Goal: Complete application form: Complete application form

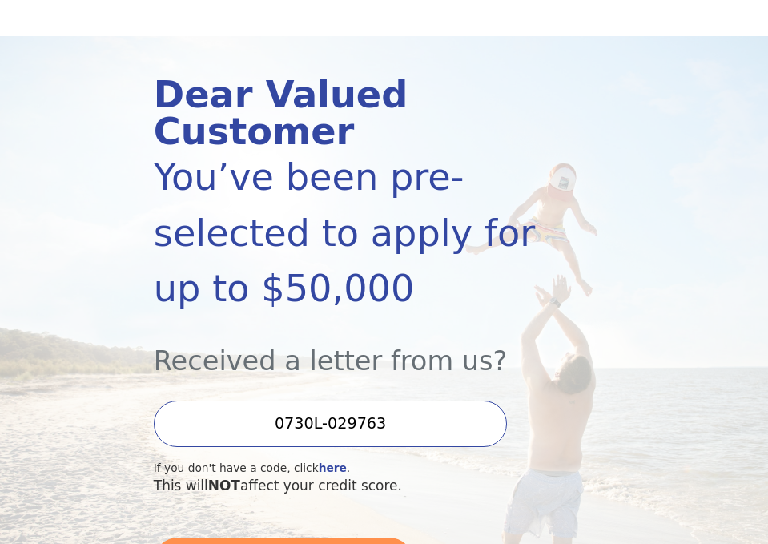
scroll to position [250, 0]
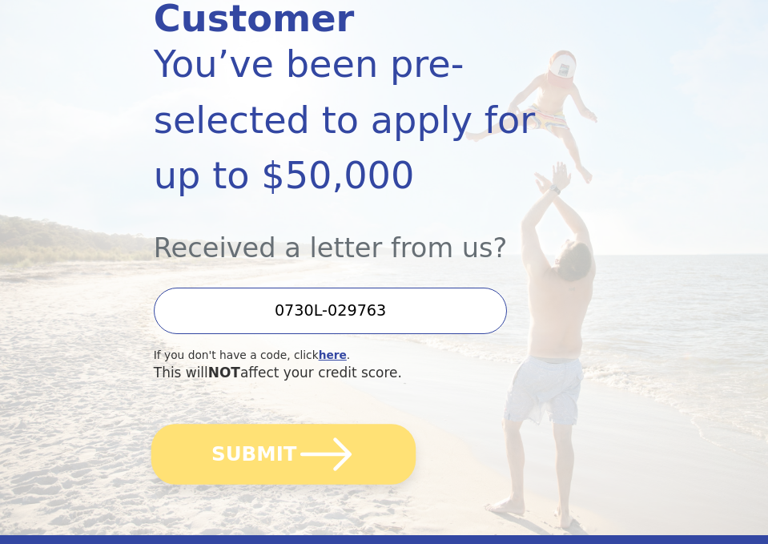
click at [256, 466] on button "SUBMIT" at bounding box center [283, 454] width 264 height 60
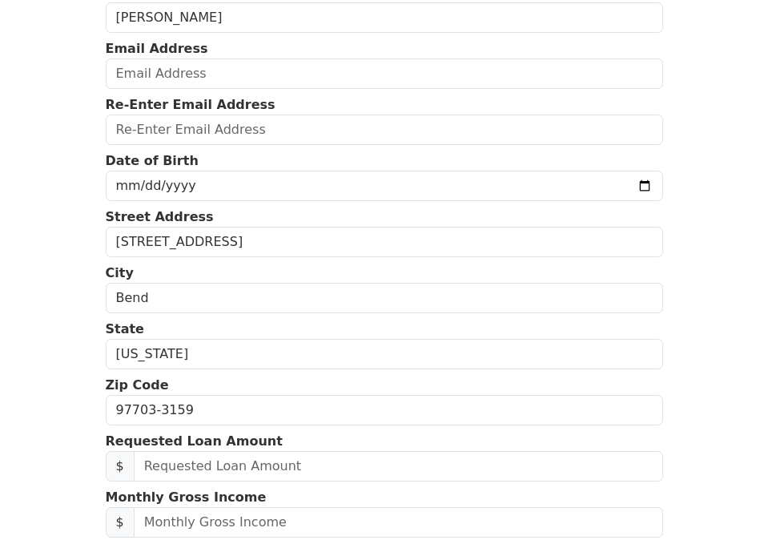
scroll to position [28, 0]
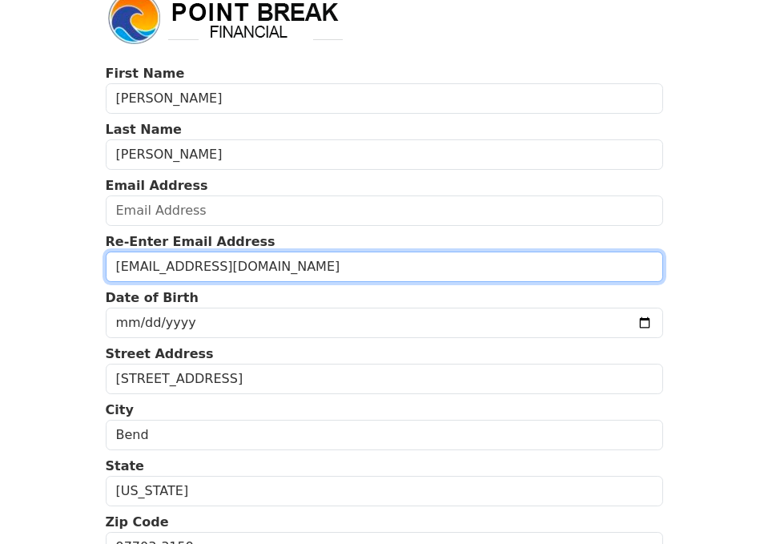
type input "elliotrohde21@gmail.com"
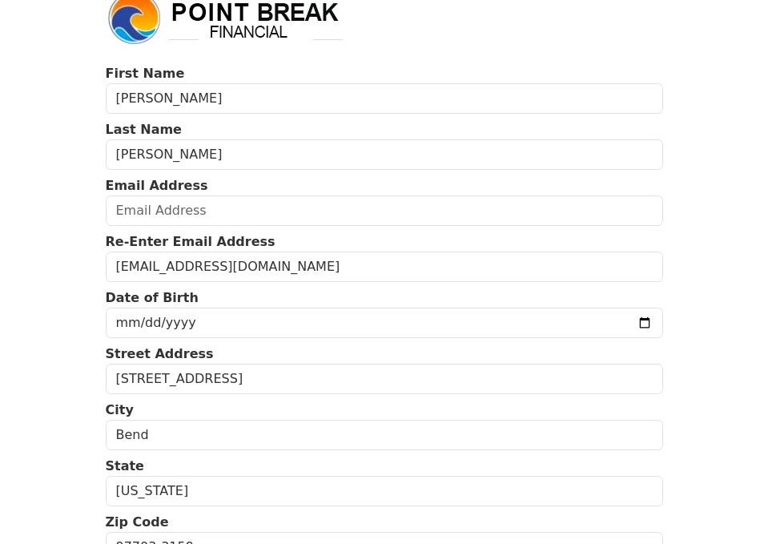
click at [49, 345] on body "First Name Elliot Last Name Rohde Email Address Re-Enter Email Address elliotro…" at bounding box center [384, 244] width 768 height 544
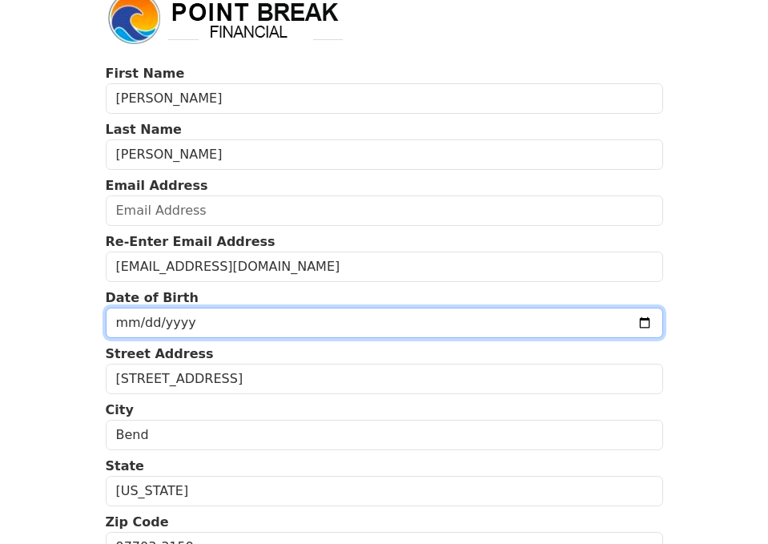
click at [160, 324] on input "date" at bounding box center [384, 323] width 557 height 30
click at [214, 310] on input "date" at bounding box center [384, 323] width 557 height 30
type input "1975-10-30"
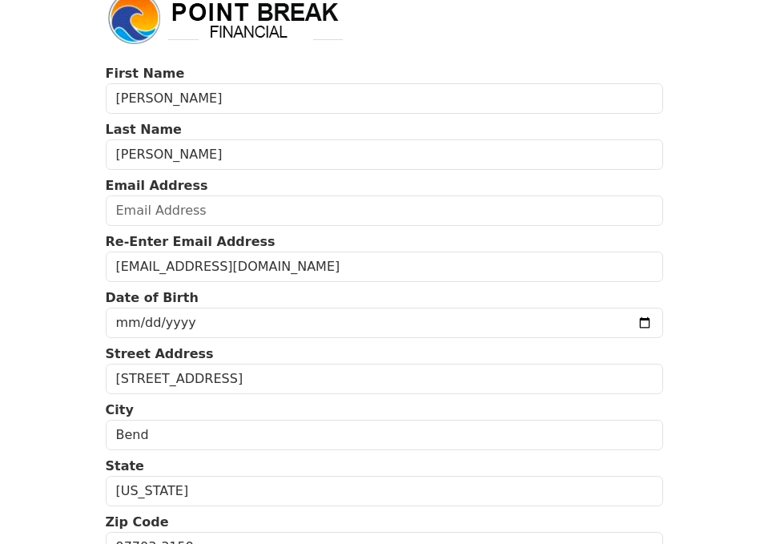
click at [58, 385] on body "First Name Elliot Last Name Rohde Email Address Re-Enter Email Address elliotro…" at bounding box center [384, 244] width 768 height 544
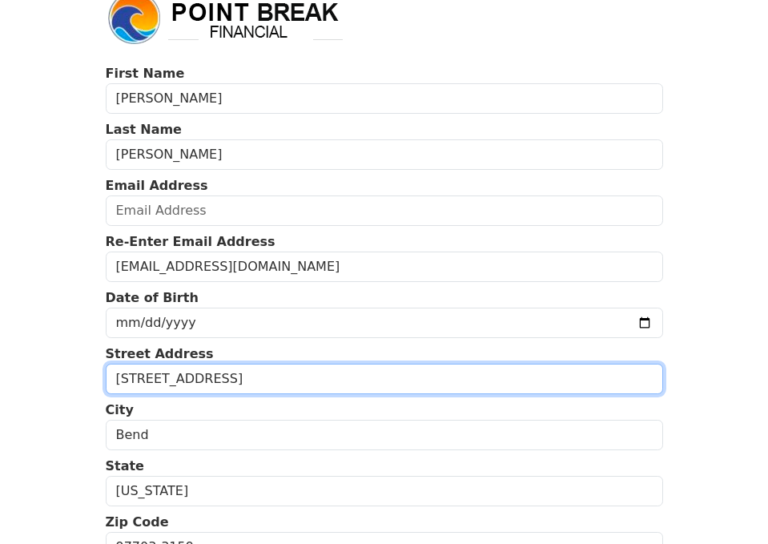
click at [163, 383] on input "1244 NW Albany Ave" at bounding box center [384, 379] width 557 height 30
type input "2243 W Sunbrook Drive, Unit 126"
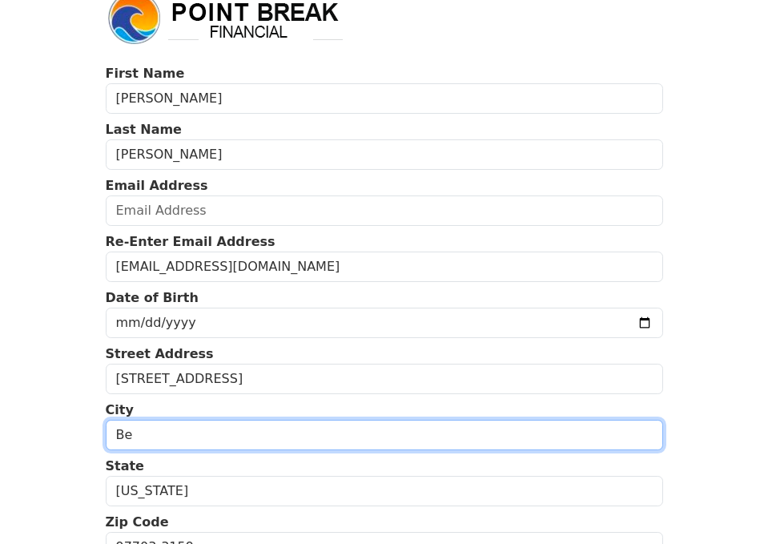
type input "B"
type input "St. George"
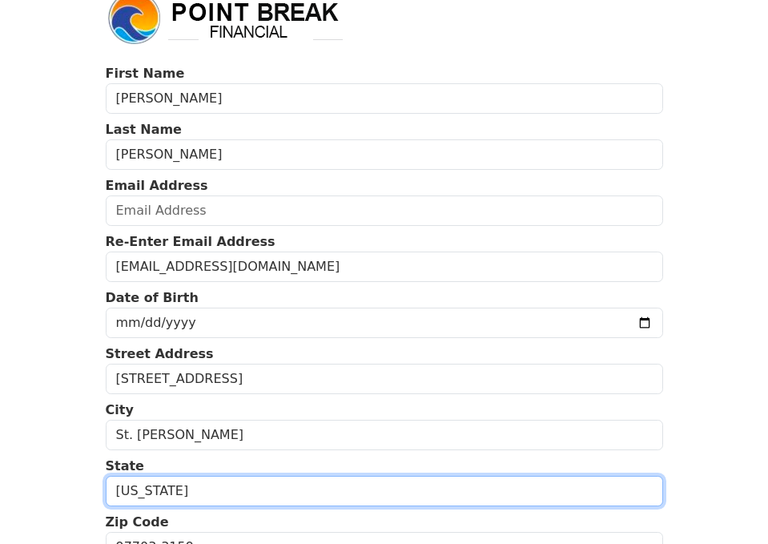
select select "UT"
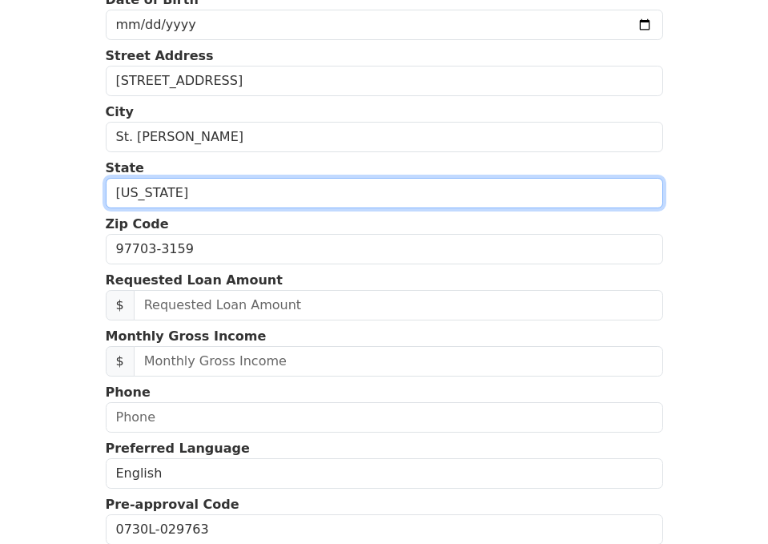
scroll to position [339, 0]
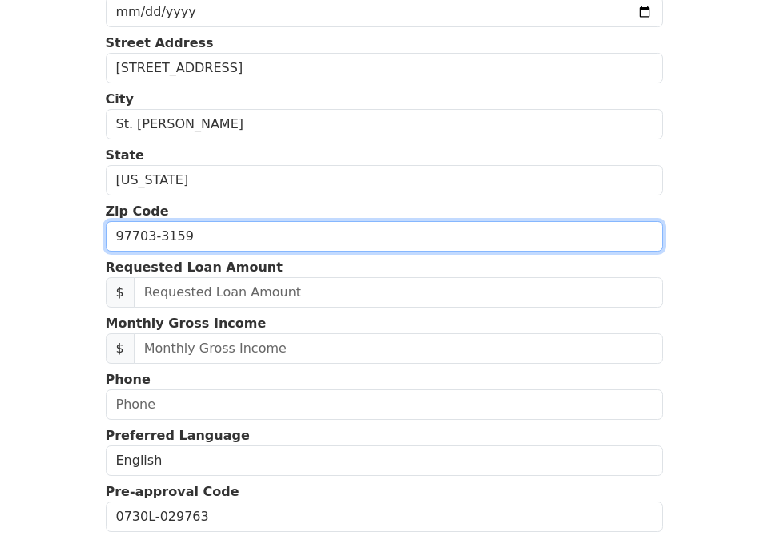
click at [194, 237] on input "97703-3159" at bounding box center [384, 236] width 557 height 30
type input "84770"
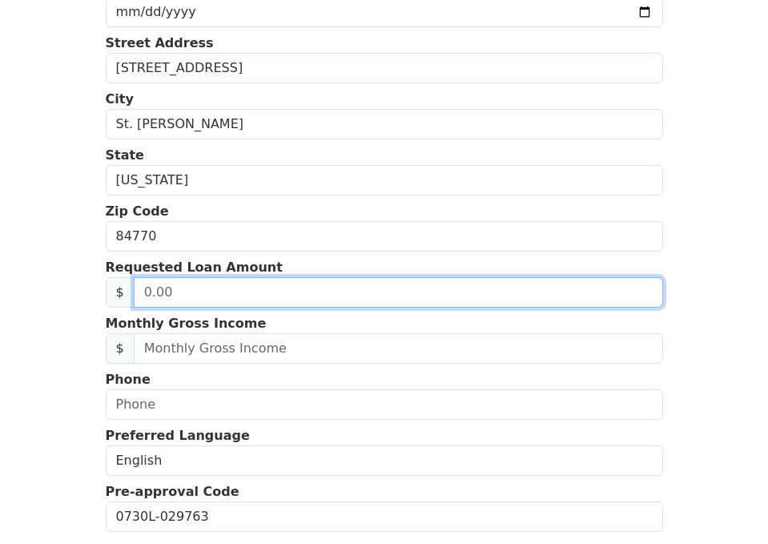
click at [199, 290] on input "text" at bounding box center [398, 292] width 529 height 30
click at [179, 288] on input "text" at bounding box center [398, 292] width 529 height 30
type input "40,000.00"
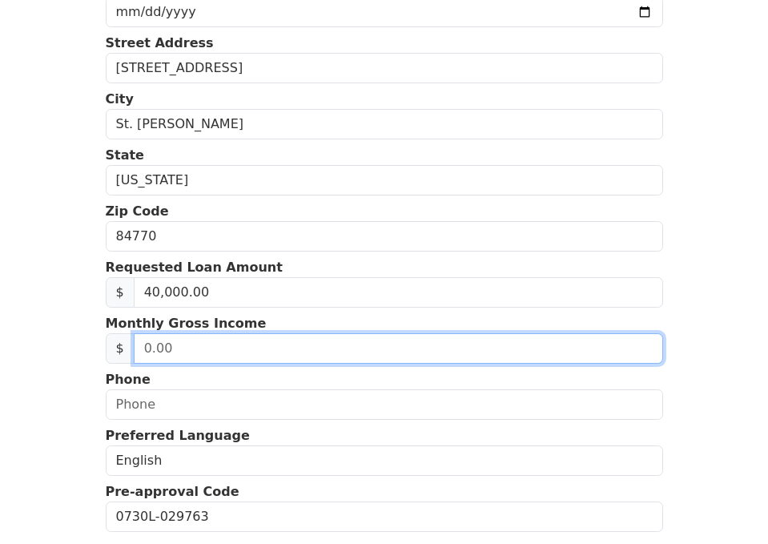
click at [235, 350] on input "text" at bounding box center [398, 348] width 529 height 30
type input "20,000.00"
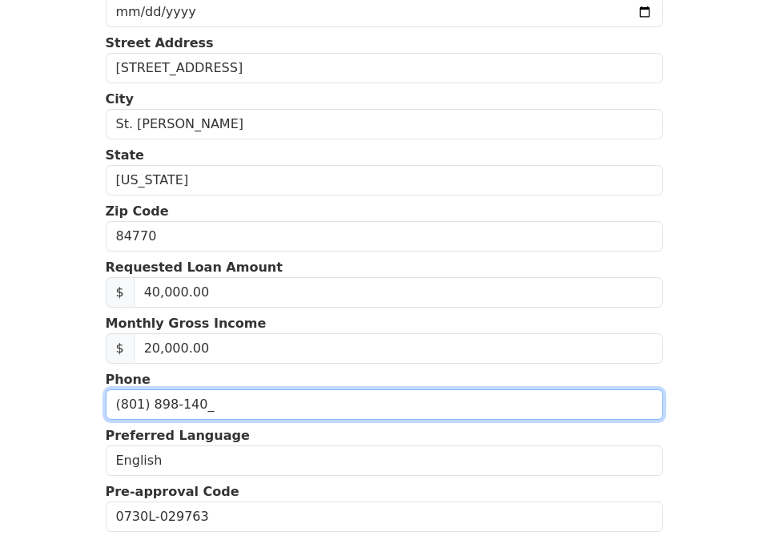
type input "(801) 898-1400"
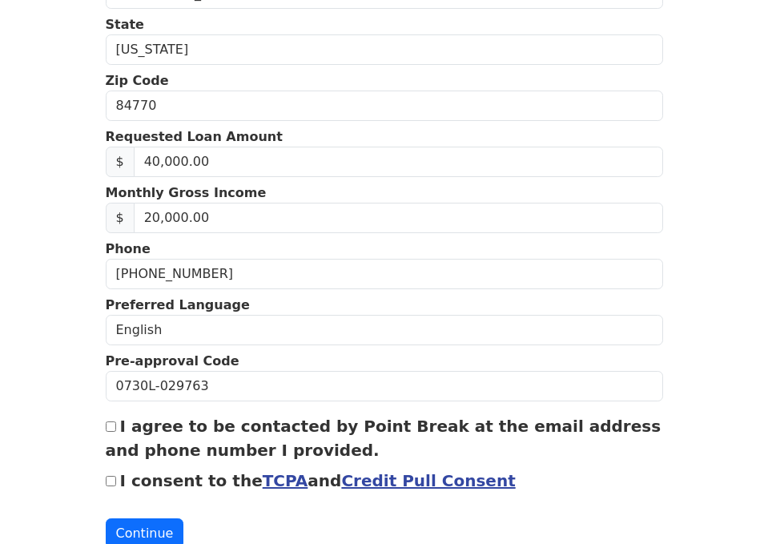
scroll to position [601, 0]
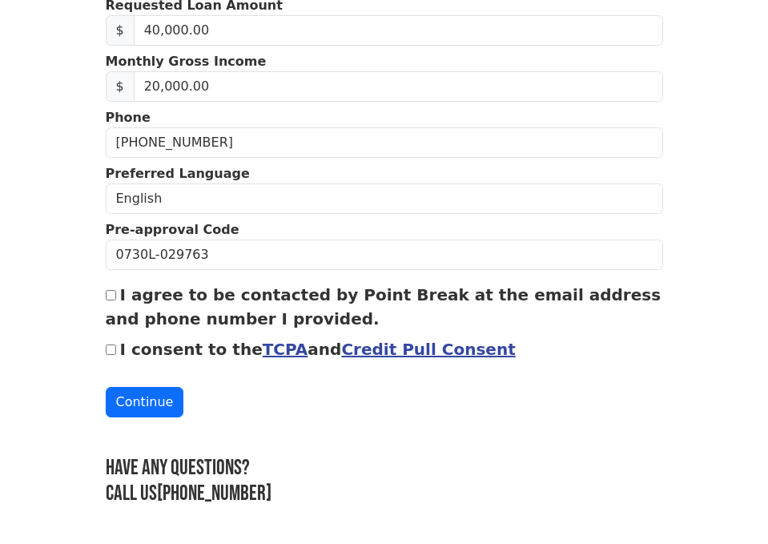
click at [114, 296] on input "I agree to be contacted by Point Break at the email address and phone number I …" at bounding box center [111, 295] width 10 height 10
checkbox input "true"
click at [113, 352] on input "I consent to the TCPA and Credit Pull Consent" at bounding box center [111, 349] width 10 height 10
checkbox input "true"
click at [139, 400] on button "Continue" at bounding box center [145, 402] width 78 height 30
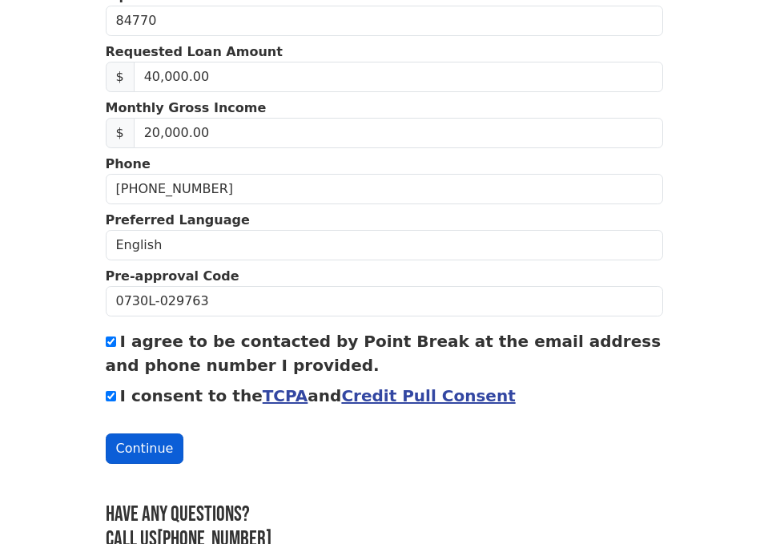
click at [145, 452] on button "Continue" at bounding box center [145, 448] width 78 height 30
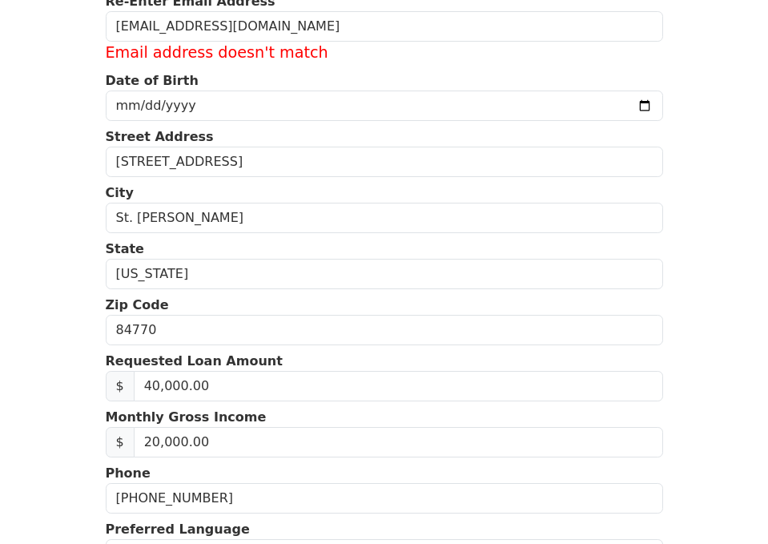
scroll to position [16, 0]
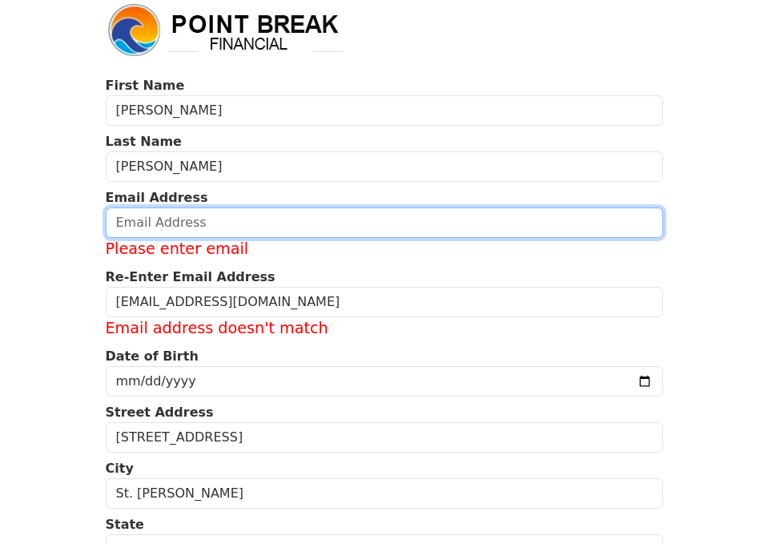
type input "elliotrohde21@gmail.com"
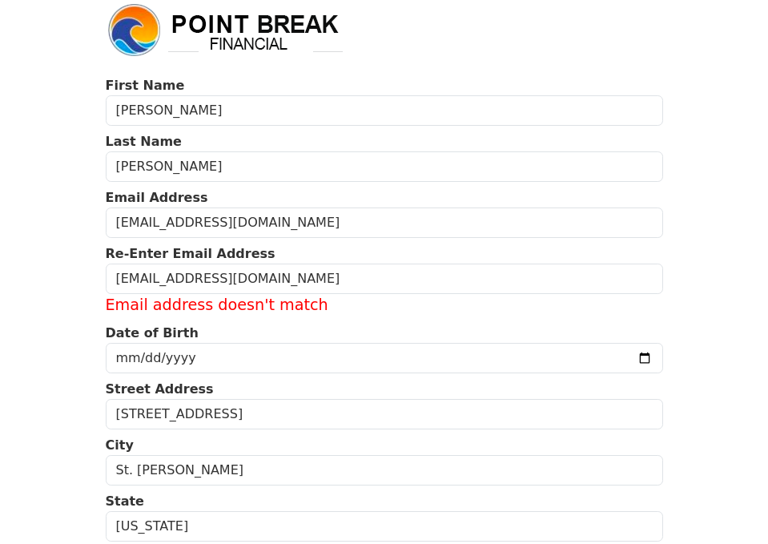
click at [361, 336] on p "Date of Birth" at bounding box center [384, 333] width 557 height 19
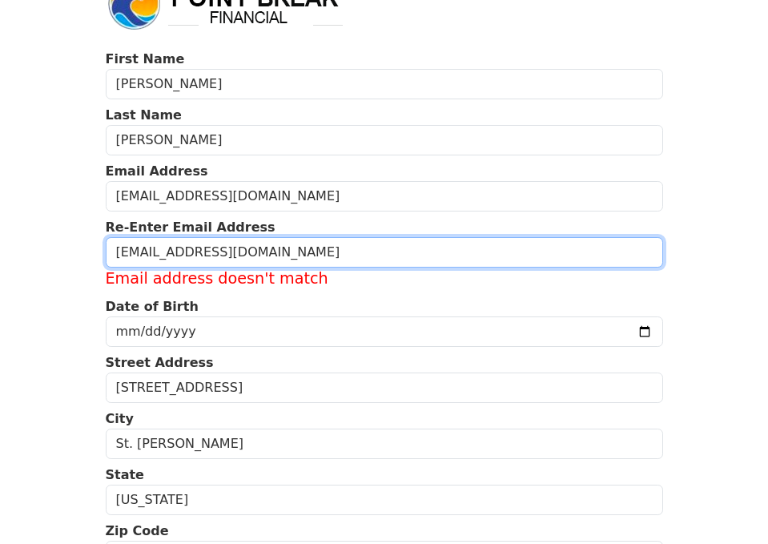
click at [271, 253] on input "elliotrohde21@gmail.com" at bounding box center [384, 252] width 557 height 30
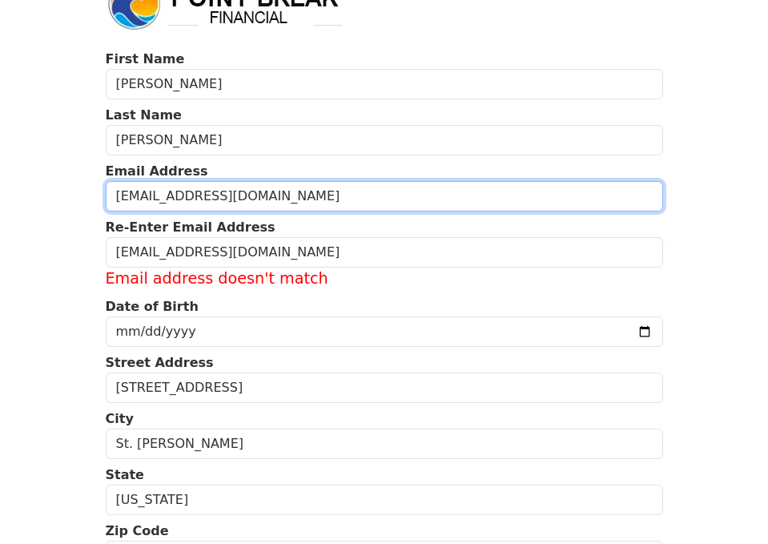
click at [296, 191] on input "elliotrohde21@gmail.com" at bounding box center [384, 196] width 557 height 30
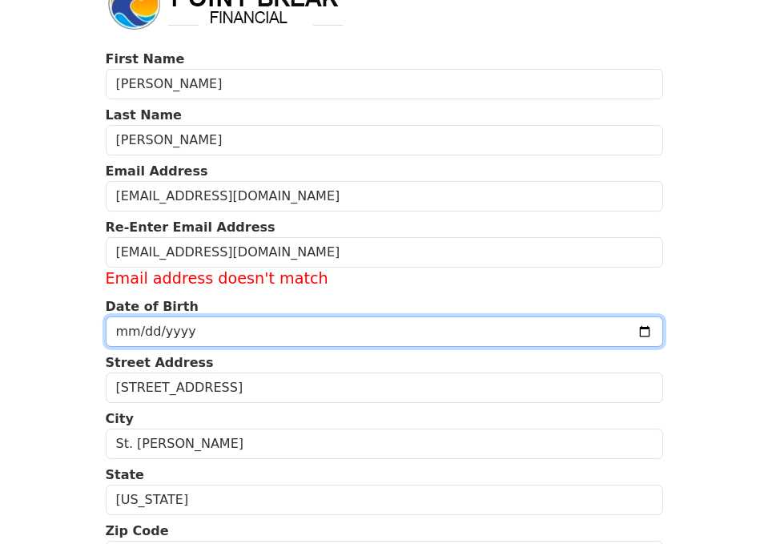
click at [298, 328] on input "1975-10-30" at bounding box center [384, 331] width 557 height 30
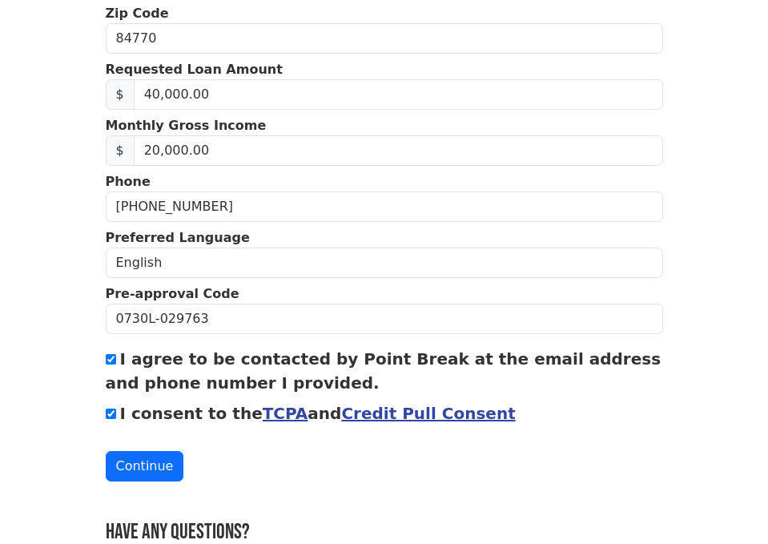
scroll to position [623, 0]
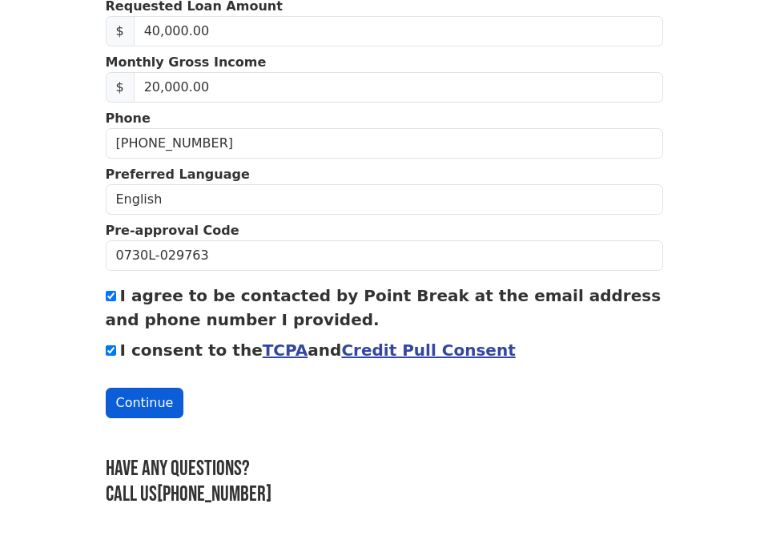
click at [142, 410] on button "Continue" at bounding box center [145, 403] width 78 height 30
click at [163, 400] on button "Continue" at bounding box center [145, 403] width 78 height 30
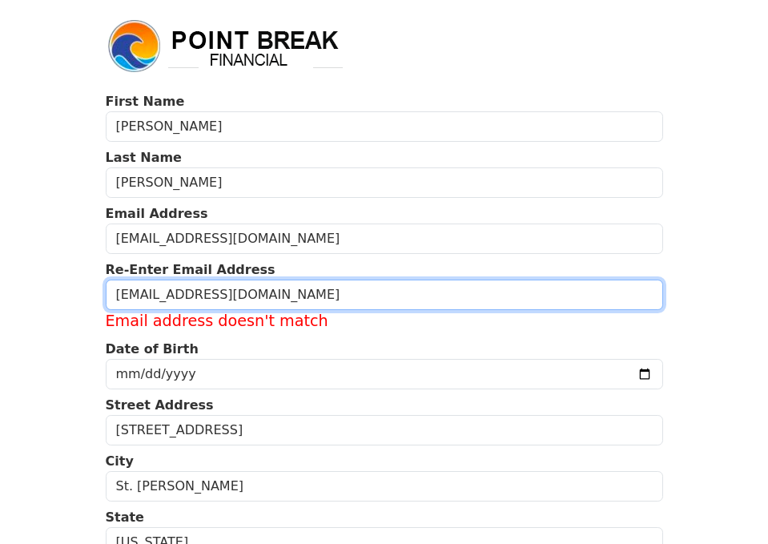
drag, startPoint x: 274, startPoint y: 300, endPoint x: -81, endPoint y: 328, distance: 355.9
click at [0, 328] on html "First Name Elliot Last Name Rohde Email Address elliotrohde21@gmail.com Re-Ente…" at bounding box center [384, 272] width 768 height 544
click at [325, 297] on input "elliotrohde21@gmail.com" at bounding box center [384, 294] width 557 height 30
type input "e"
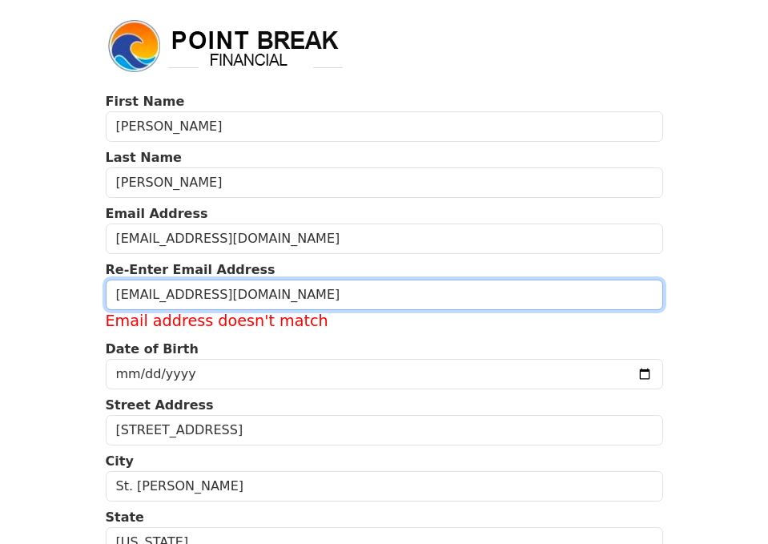
type input "elliotrohde21@gmail.com"
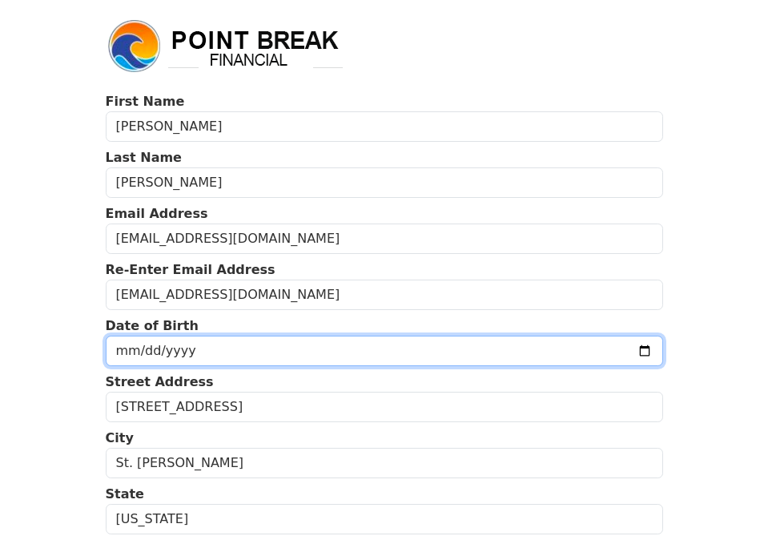
click at [424, 344] on input "1975-10-30" at bounding box center [384, 351] width 557 height 30
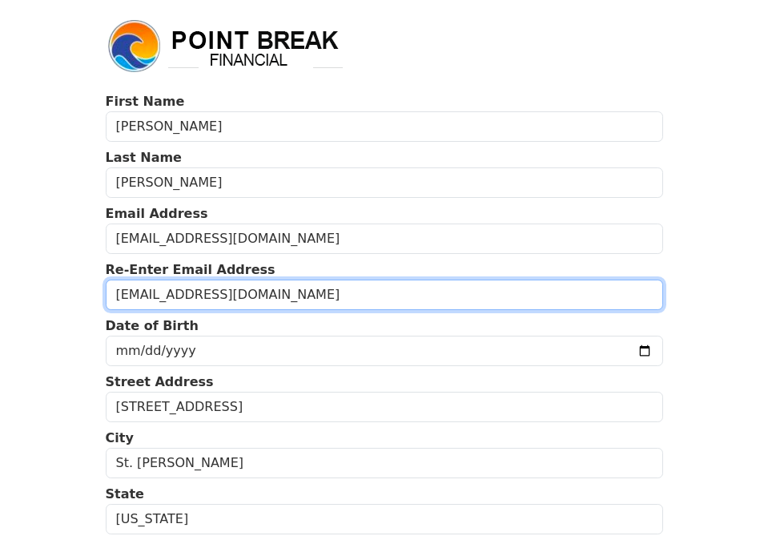
click at [637, 297] on input "elliotrohde21@gmail.com" at bounding box center [384, 294] width 557 height 30
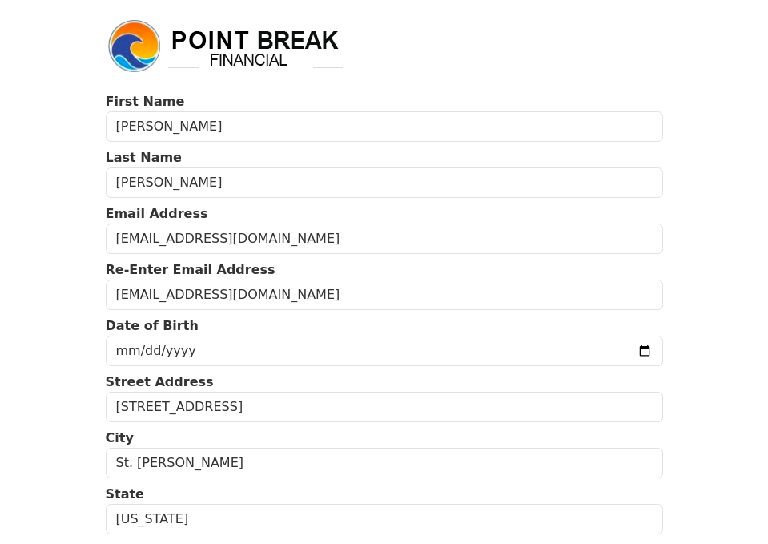
click at [705, 292] on body "First Name Elliot Last Name Rohde Email Address elliotrohde21@gmail.com Re-Ente…" at bounding box center [384, 272] width 768 height 544
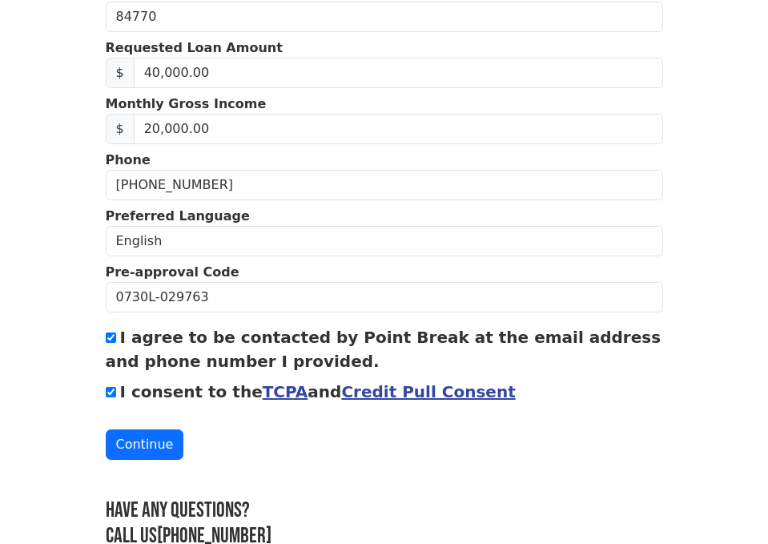
scroll to position [555, 0]
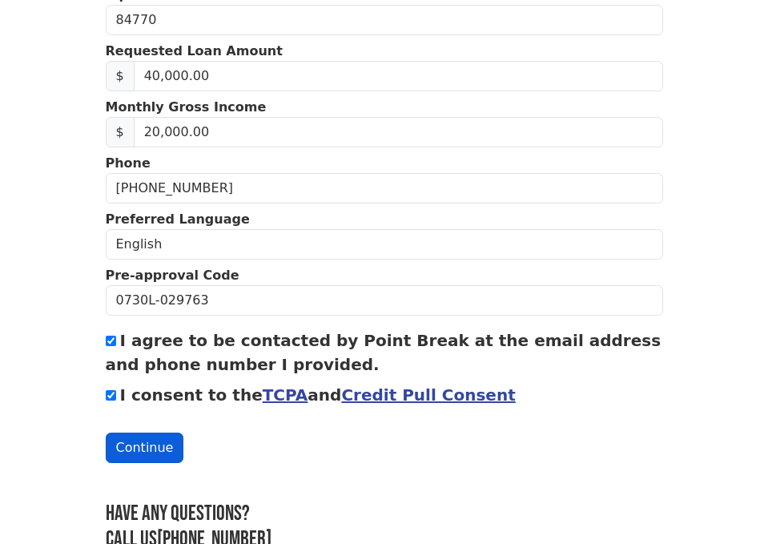
click at [149, 448] on button "Continue" at bounding box center [145, 447] width 78 height 30
